Goal: Information Seeking & Learning: Learn about a topic

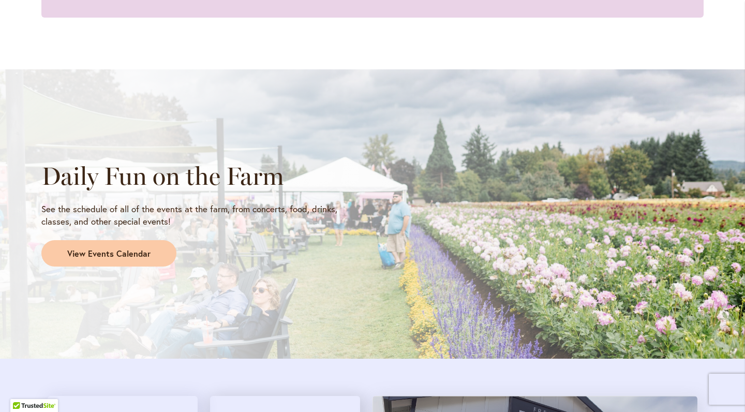
scroll to position [781, 0]
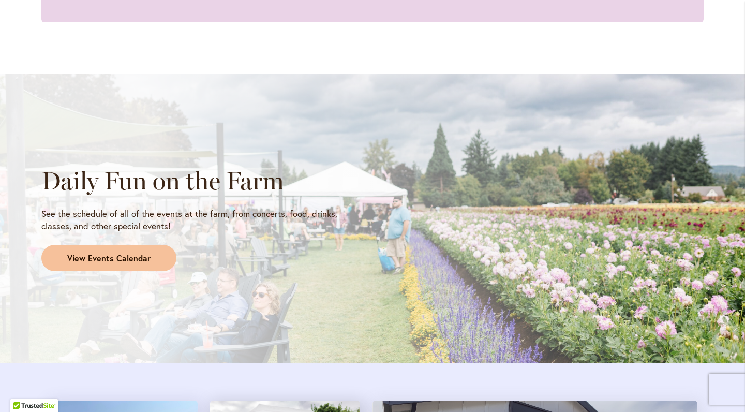
click at [142, 253] on span "View Events Calendar" at bounding box center [108, 259] width 83 height 12
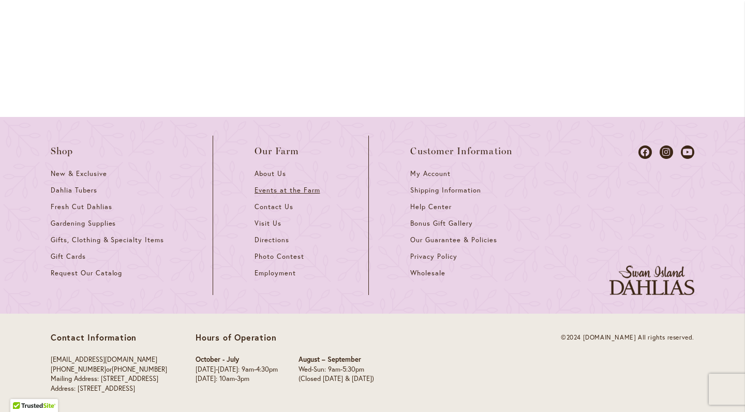
click at [307, 186] on span "Events at the Farm" at bounding box center [287, 190] width 65 height 9
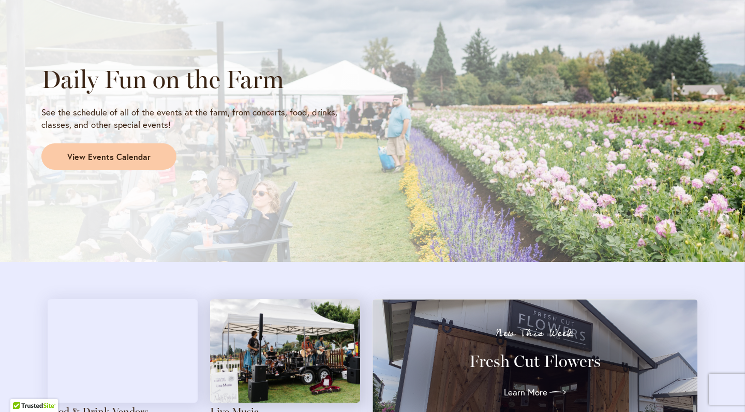
scroll to position [965, 0]
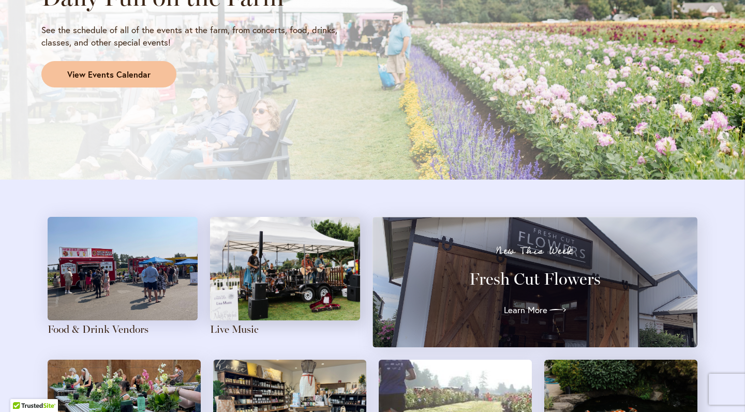
click at [143, 69] on span "View Events Calendar" at bounding box center [108, 75] width 83 height 12
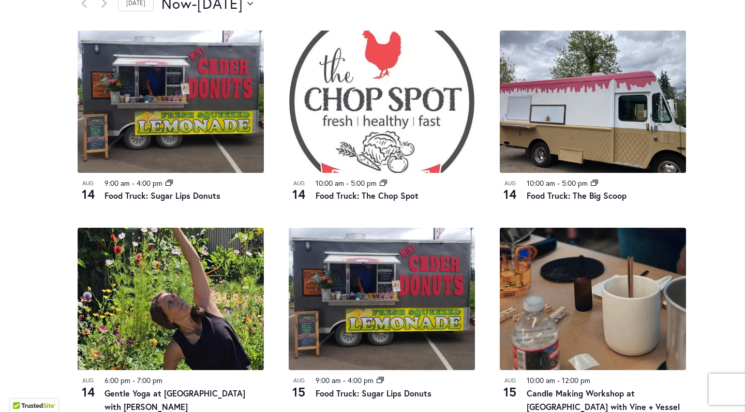
scroll to position [376, 0]
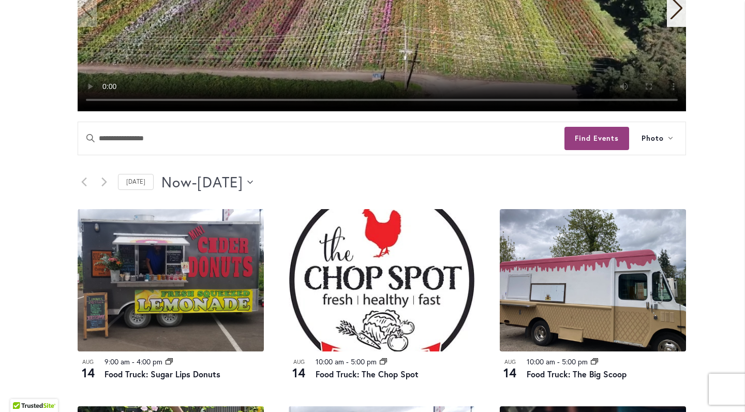
click at [243, 179] on span "August 16" at bounding box center [220, 182] width 46 height 21
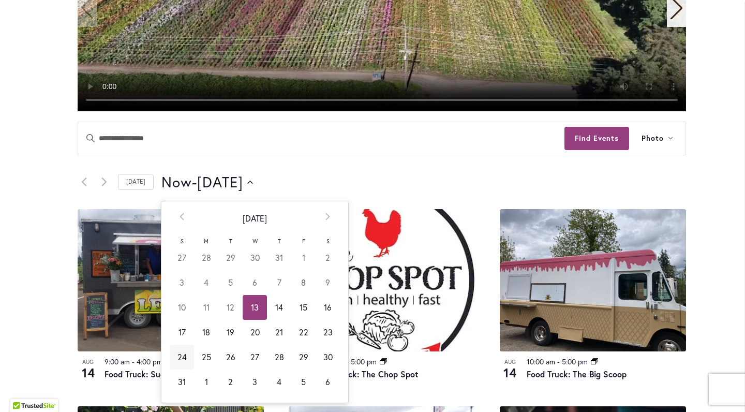
click at [181, 353] on td "24" at bounding box center [182, 357] width 24 height 25
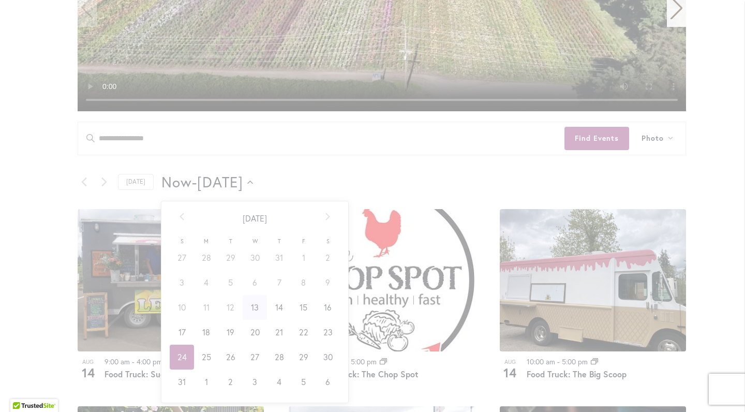
type input "*********"
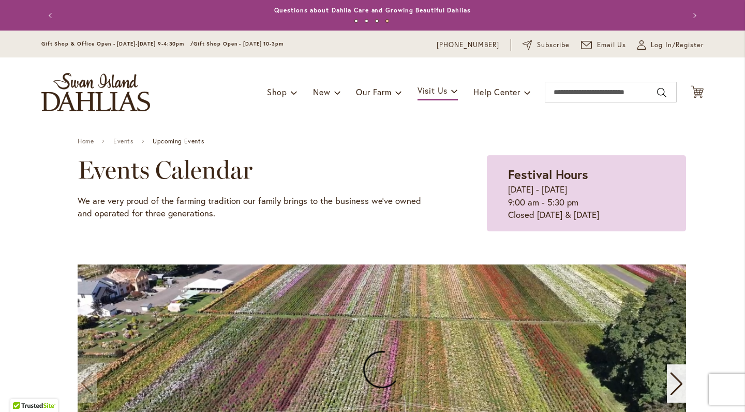
scroll to position [0, 0]
click at [357, 92] on span "Our Farm" at bounding box center [373, 91] width 35 height 11
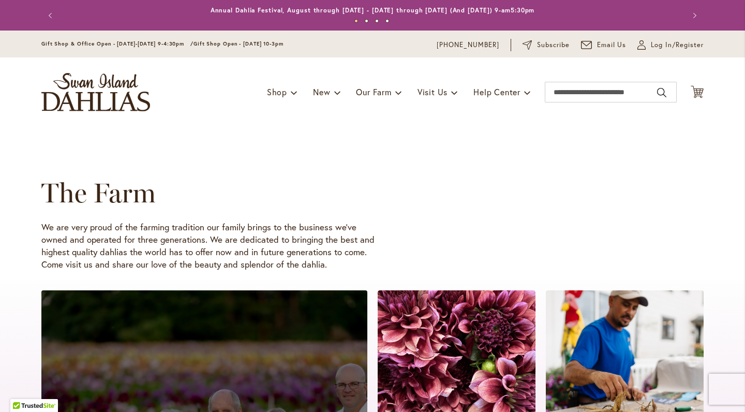
click at [114, 96] on img "store logo" at bounding box center [95, 92] width 109 height 38
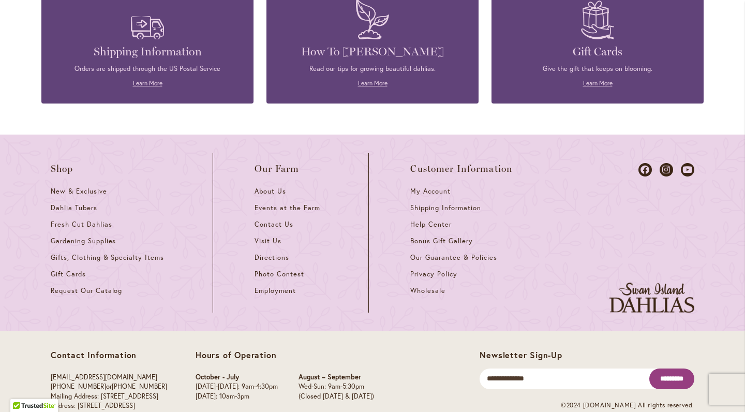
scroll to position [4562, 0]
